Goal: Transaction & Acquisition: Purchase product/service

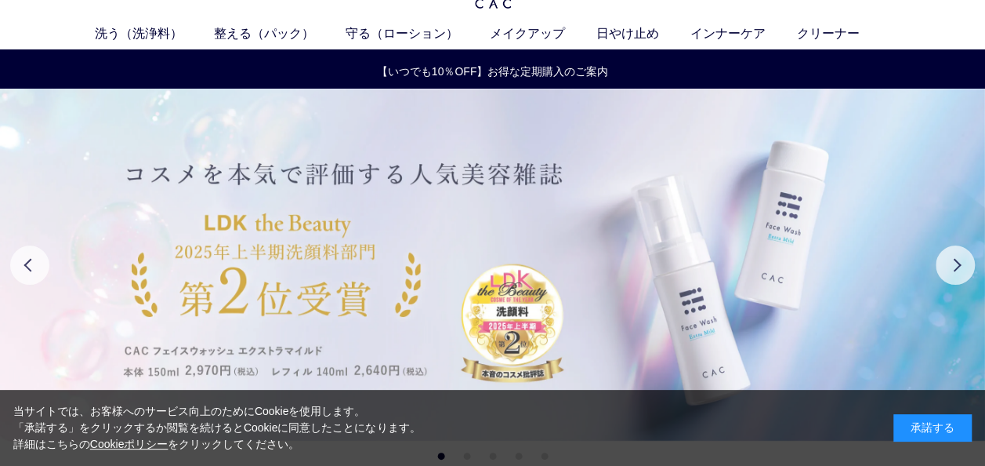
scroll to position [78, 0]
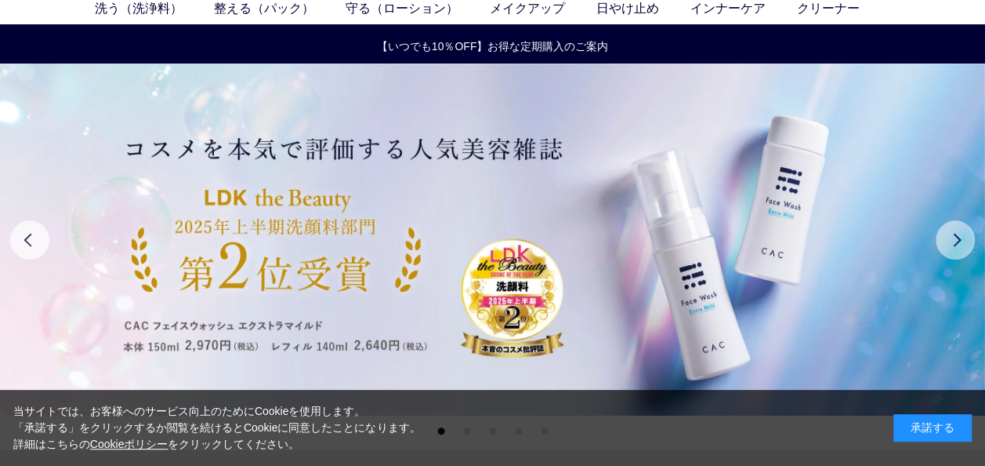
click at [958, 232] on button "Next" at bounding box center [955, 239] width 39 height 39
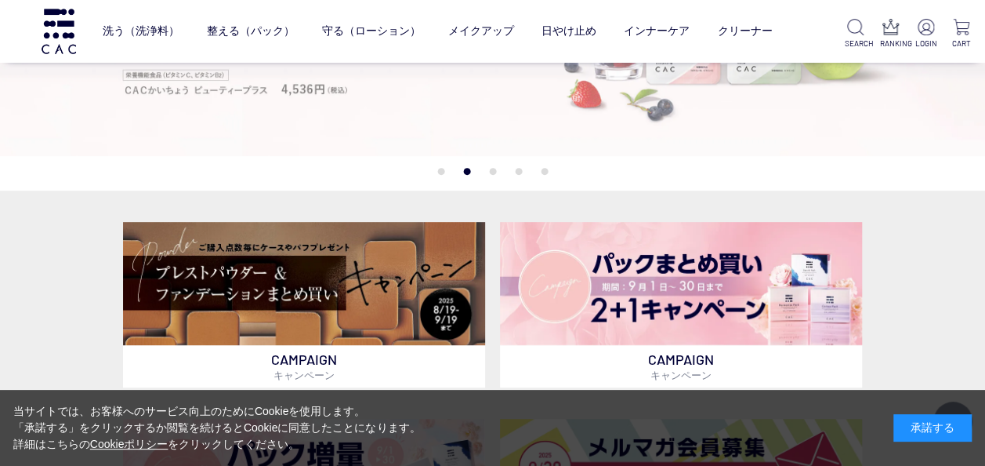
scroll to position [157, 0]
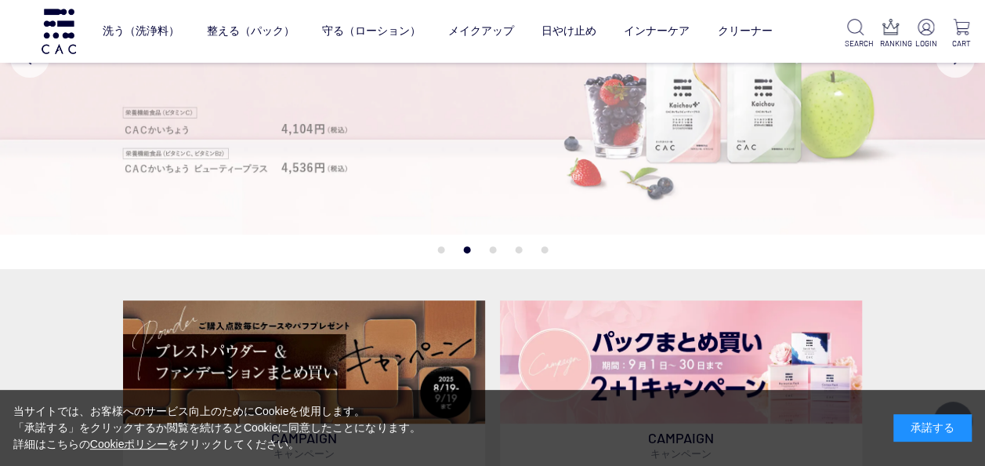
click at [679, 139] on img at bounding box center [492, 58] width 985 height 352
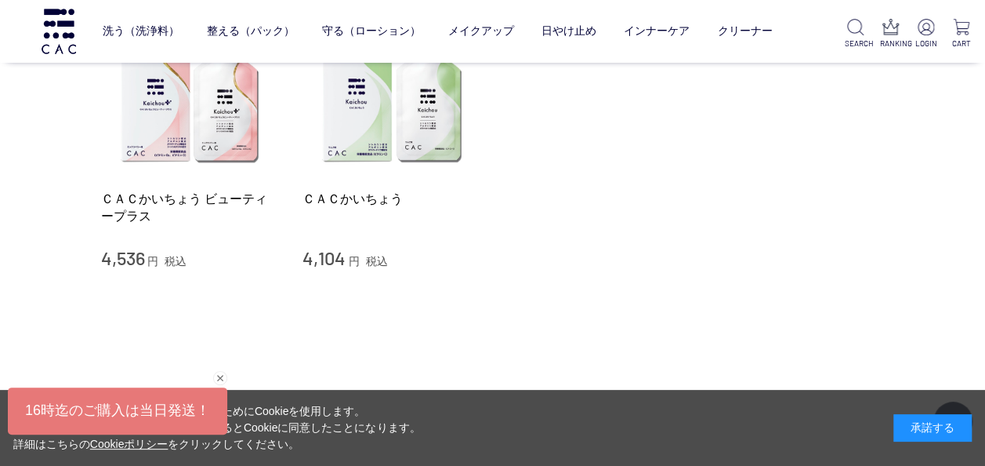
scroll to position [313, 0]
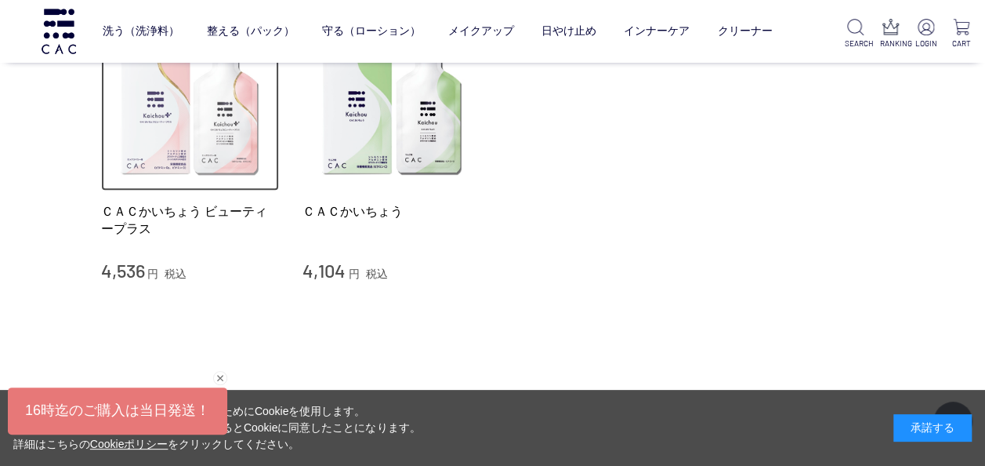
click at [154, 140] on img at bounding box center [190, 102] width 179 height 179
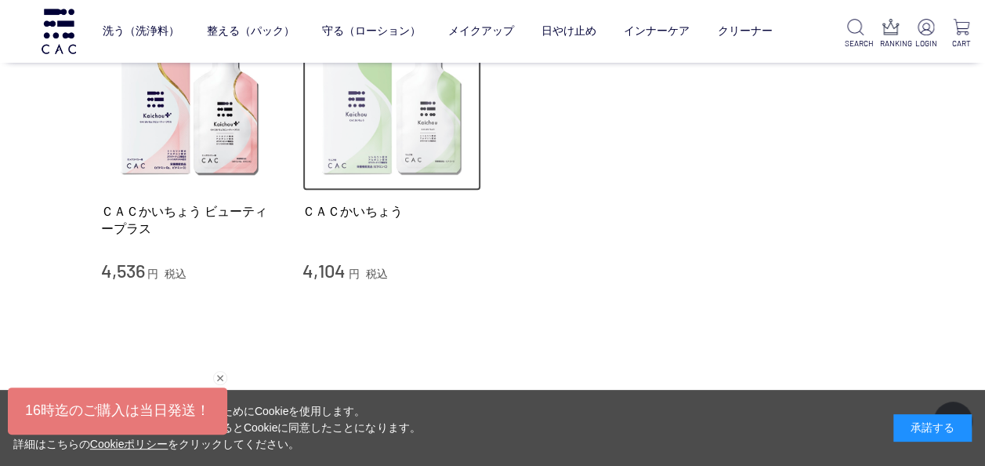
click at [415, 153] on img at bounding box center [392, 102] width 179 height 179
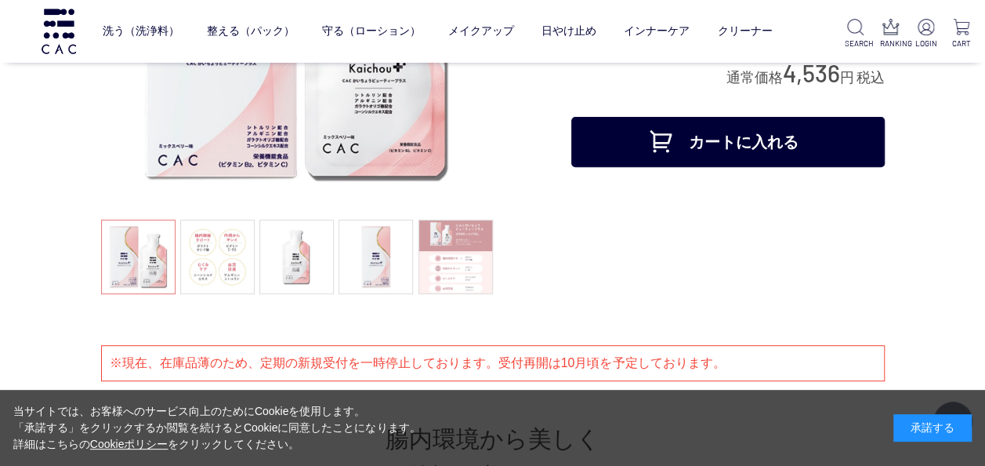
scroll to position [313, 0]
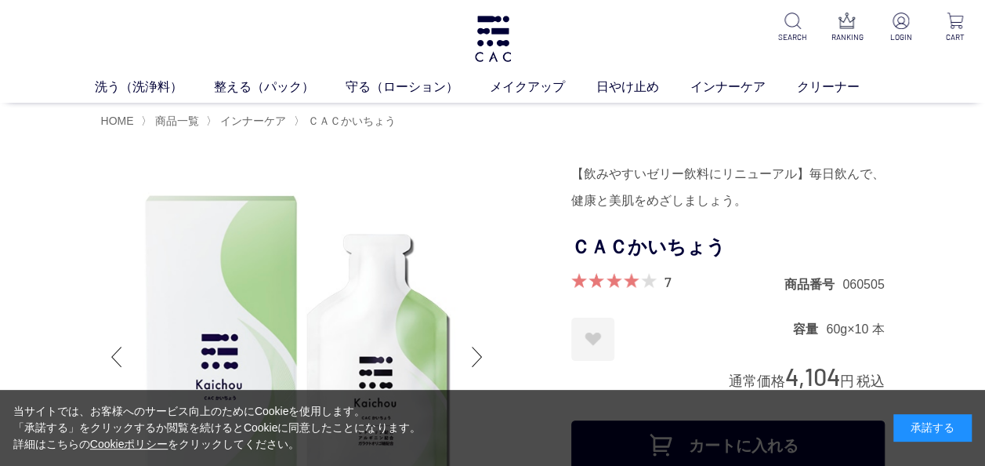
click at [625, 282] on span at bounding box center [606, 280] width 70 height 15
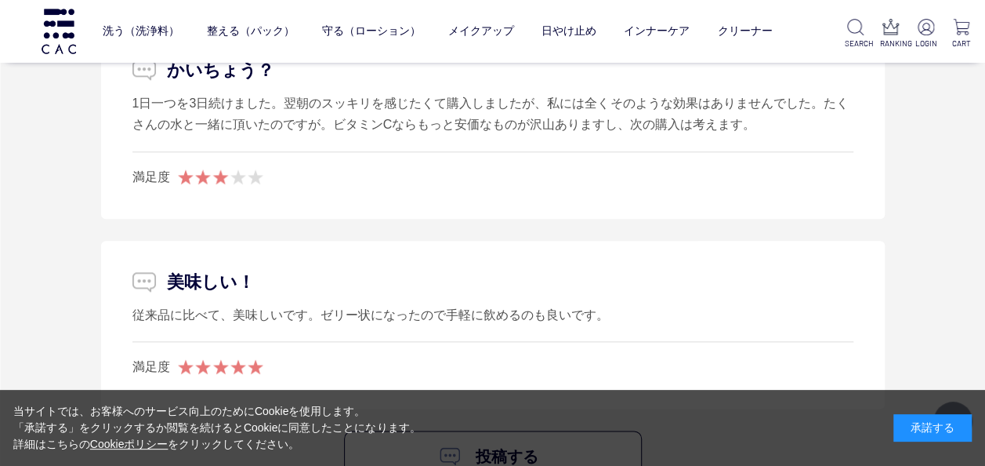
scroll to position [6583, 0]
